Goal: Information Seeking & Learning: Check status

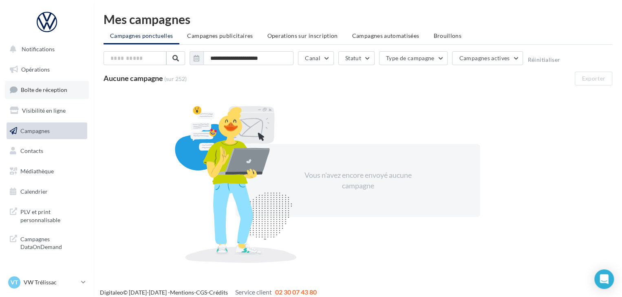
click at [60, 91] on span "Boîte de réception" at bounding box center [44, 89] width 46 height 7
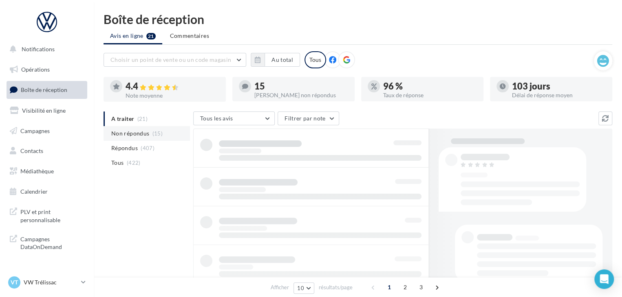
click at [139, 132] on span "Non répondus" at bounding box center [130, 134] width 38 height 8
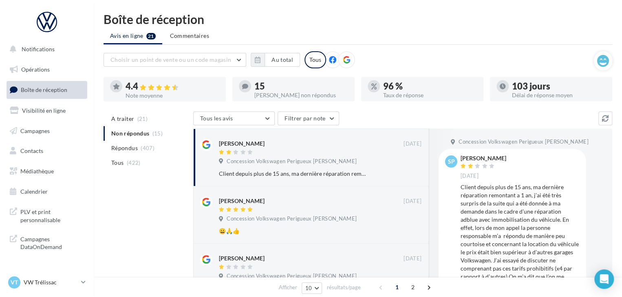
click at [37, 294] on div "VT VW Trélissac vw-lasa-24750" at bounding box center [47, 286] width 94 height 22
click at [33, 281] on p "VW Trélissac" at bounding box center [51, 283] width 54 height 8
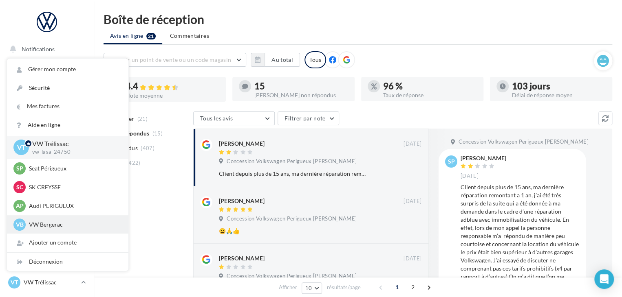
click at [41, 221] on p "VW Bergerac" at bounding box center [74, 225] width 90 height 8
